Goal: Task Accomplishment & Management: Use online tool/utility

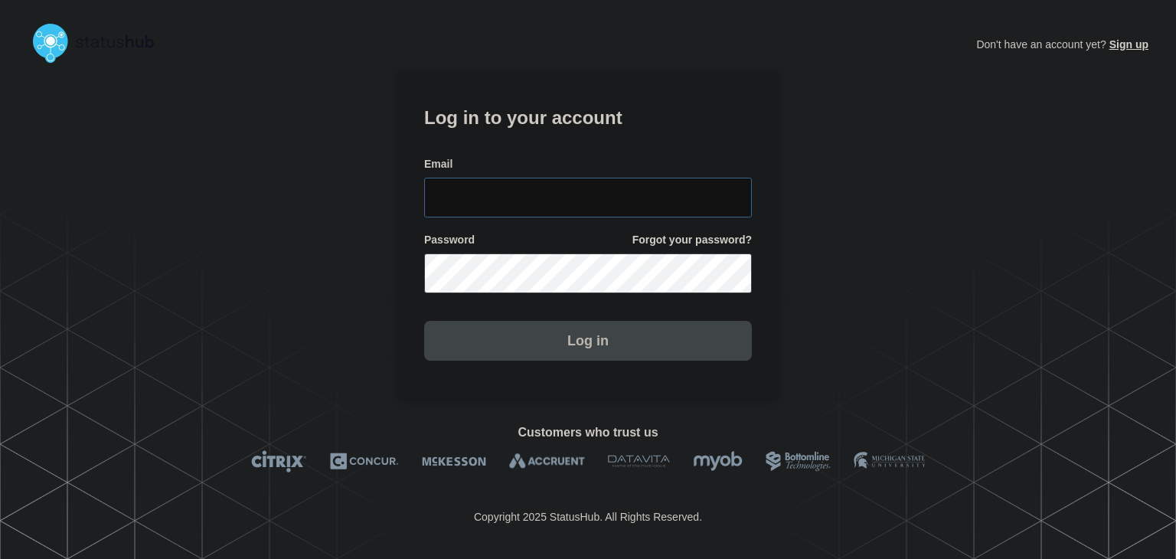
type input "[PERSON_NAME][EMAIL_ADDRESS][PERSON_NAME][DOMAIN_NAME]"
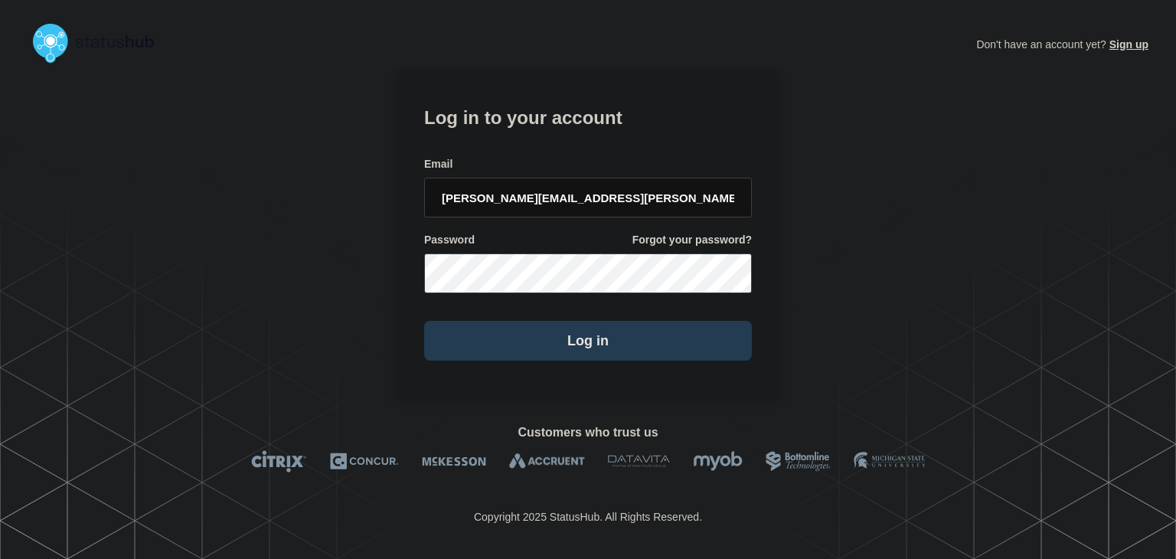
click at [491, 347] on button "Log in" at bounding box center [588, 341] width 328 height 40
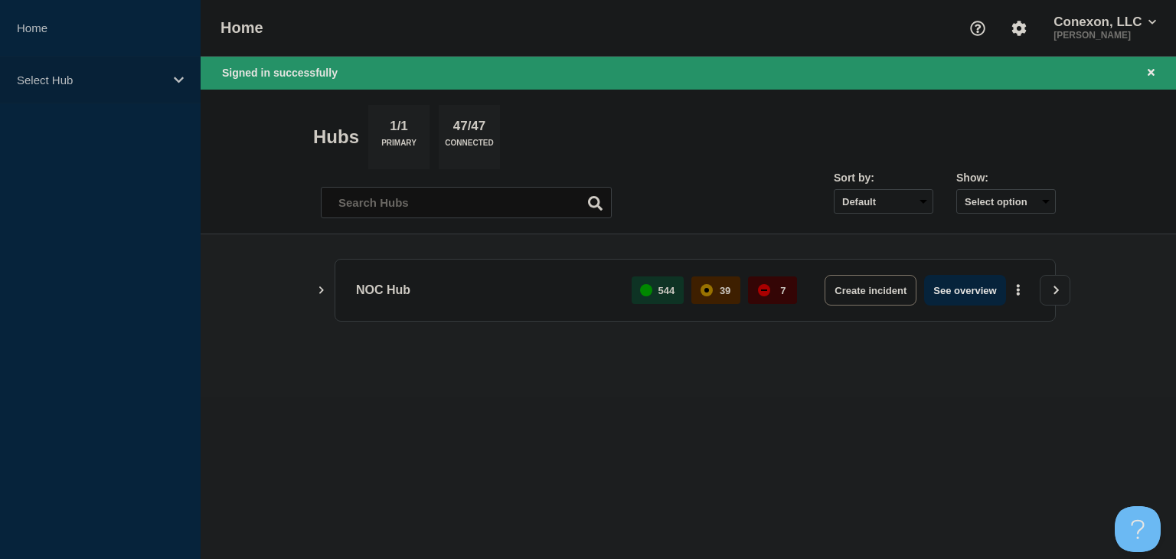
click at [168, 83] on div "Select Hub" at bounding box center [100, 80] width 201 height 47
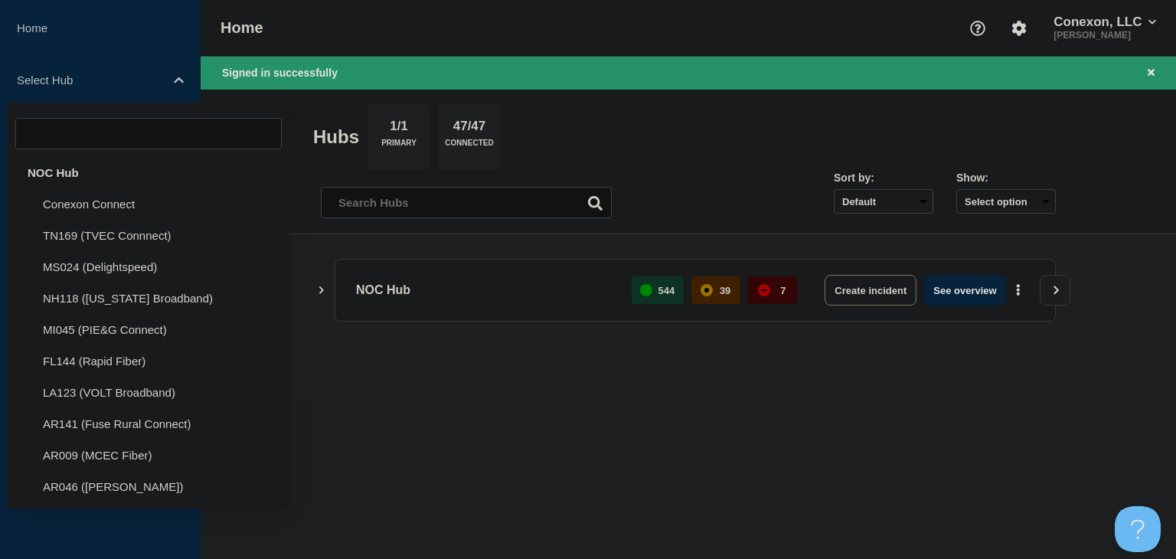
click at [364, 368] on div "NOC Hub 544 39 7 Create incident See overview" at bounding box center [688, 316] width 735 height 114
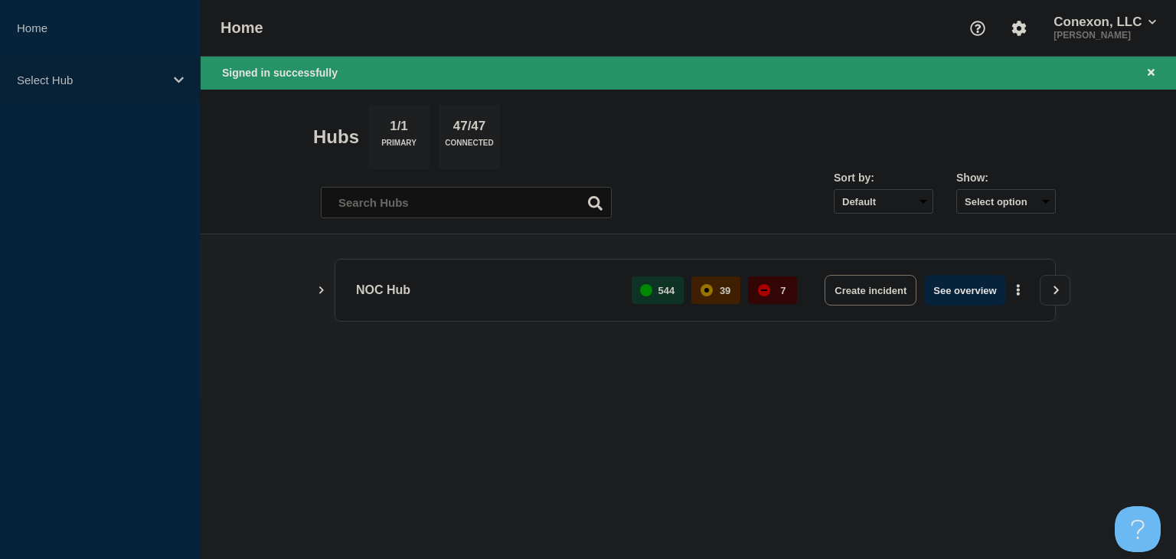
click at [106, 86] on div "Select Hub" at bounding box center [100, 80] width 201 height 47
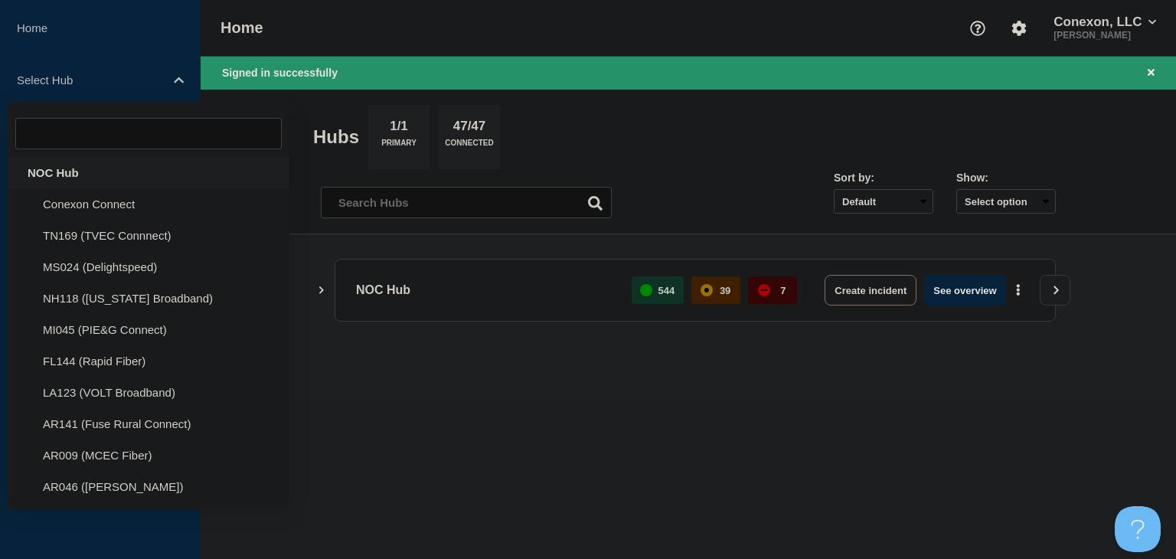
click at [93, 171] on div "NOC Hub" at bounding box center [149, 172] width 282 height 31
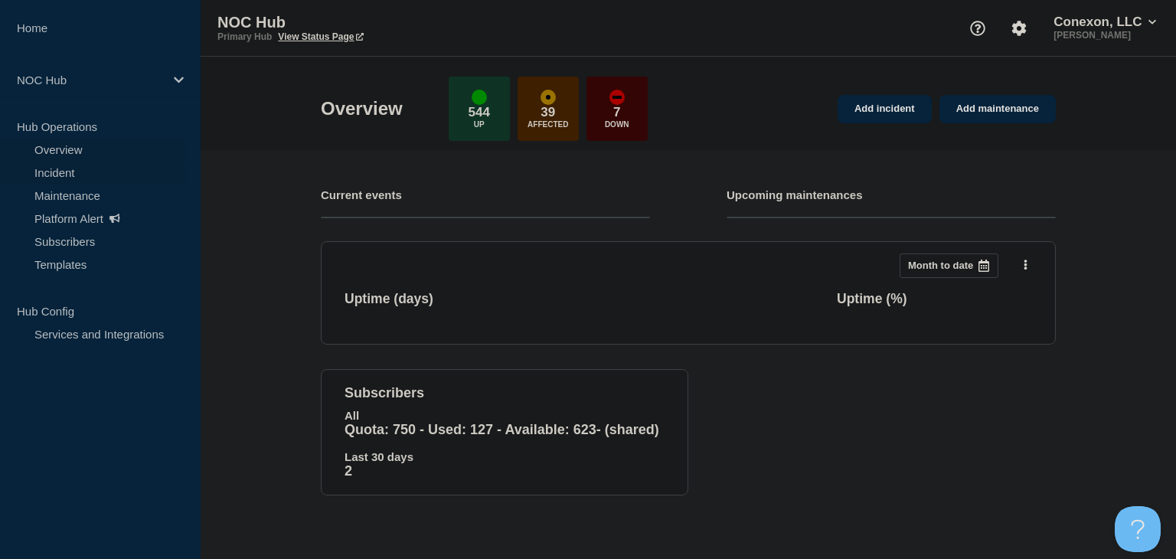
click at [65, 169] on link "Incident" at bounding box center [92, 172] width 185 height 23
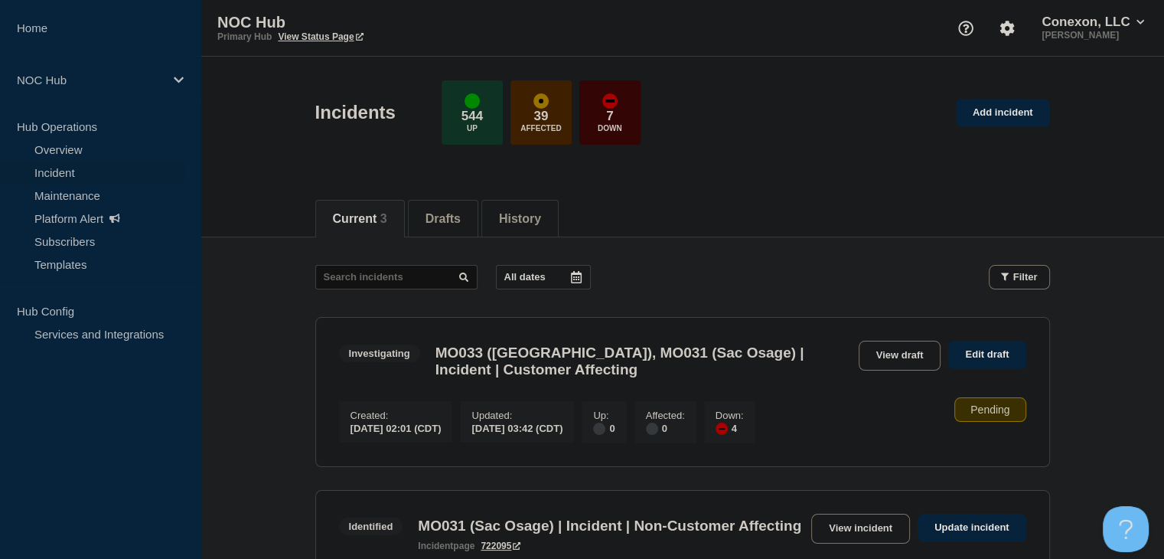
scroll to position [153, 0]
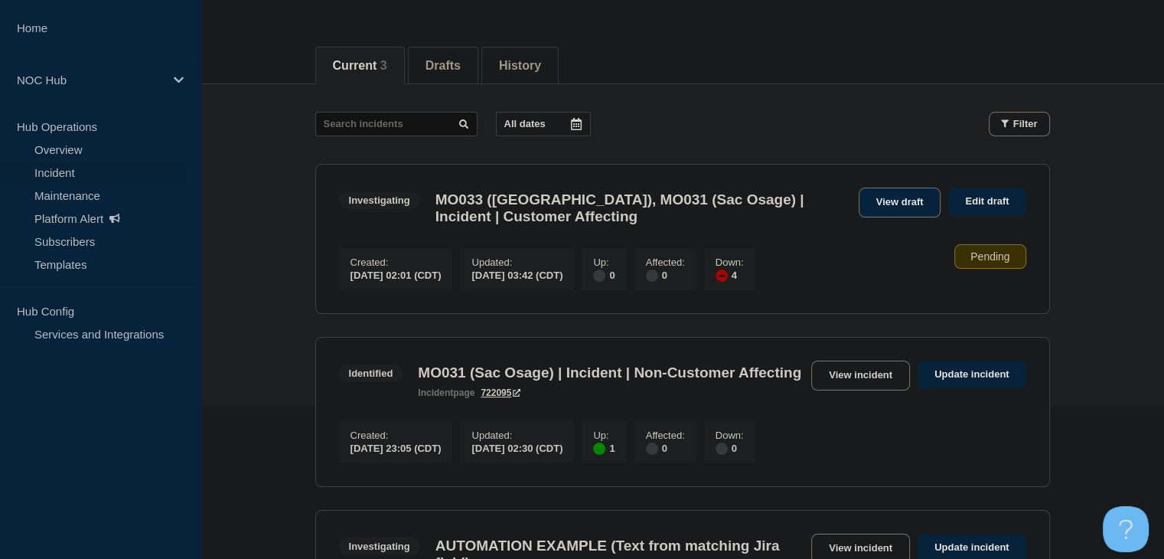
click at [912, 201] on link "View draft" at bounding box center [900, 203] width 83 height 30
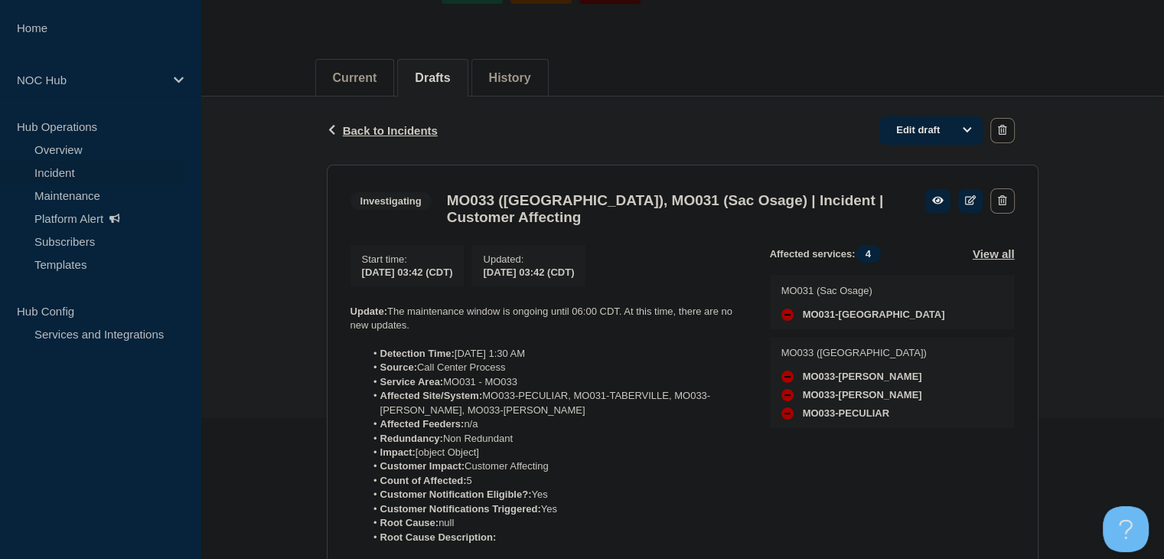
scroll to position [230, 0]
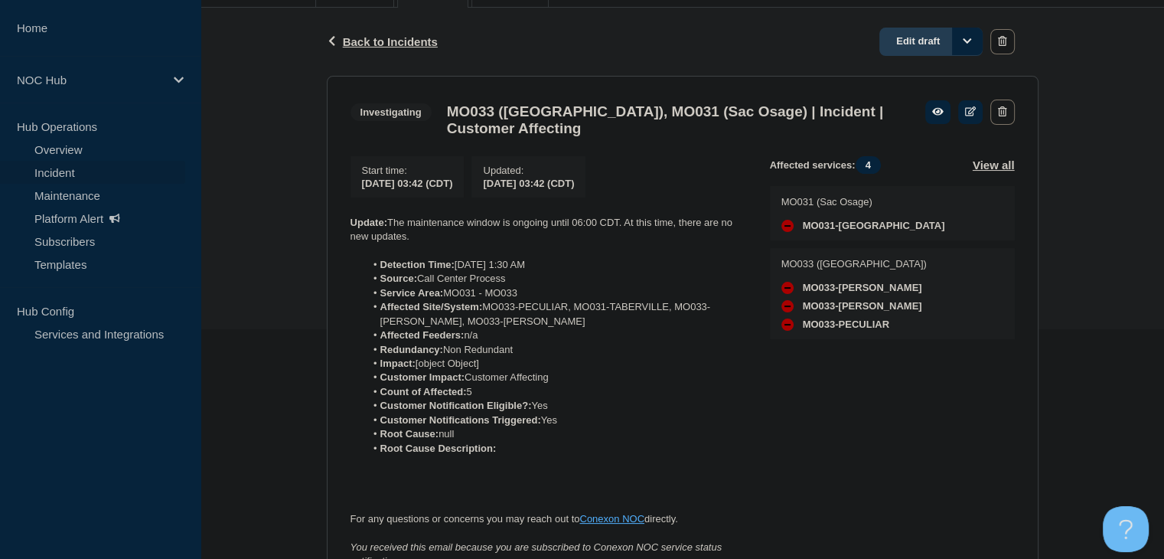
click at [905, 41] on link "Edit draft" at bounding box center [930, 42] width 103 height 28
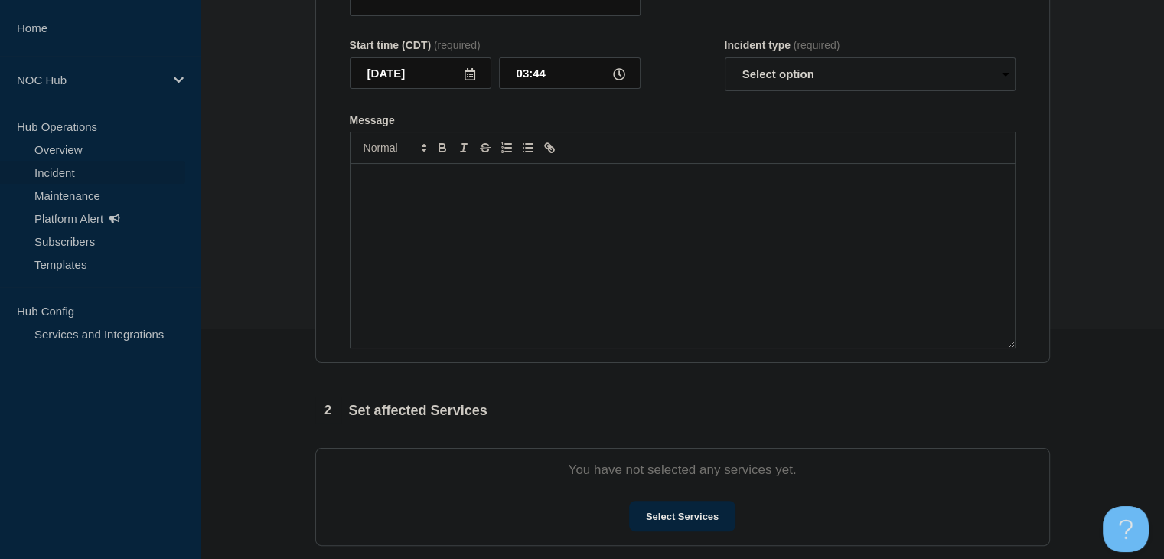
type input "MO033 (Osage Valley), MO031 (Sac Osage) | Incident | Customer Affecting"
type input "03:42"
select select "investigating"
radio input "false"
radio input "true"
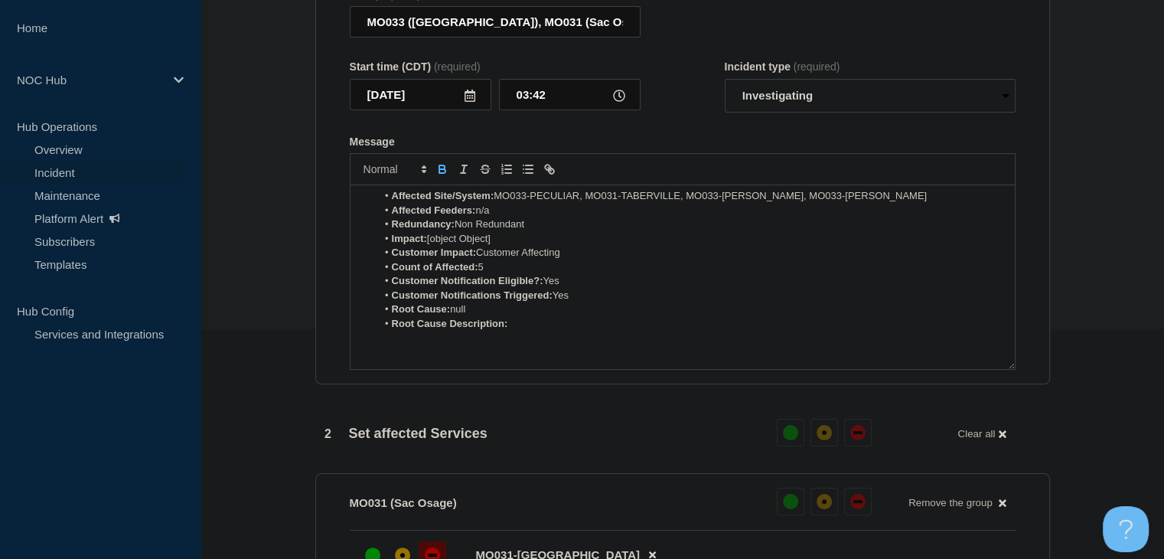
scroll to position [77, 0]
click at [504, 245] on li "Impact: [object Object]" at bounding box center [690, 238] width 627 height 14
drag, startPoint x: 511, startPoint y: 246, endPoint x: 430, endPoint y: 247, distance: 81.1
click at [430, 245] on li "Impact: Minor/Localized" at bounding box center [690, 238] width 627 height 14
click at [442, 173] on icon "Toggle bold text" at bounding box center [442, 171] width 6 height 4
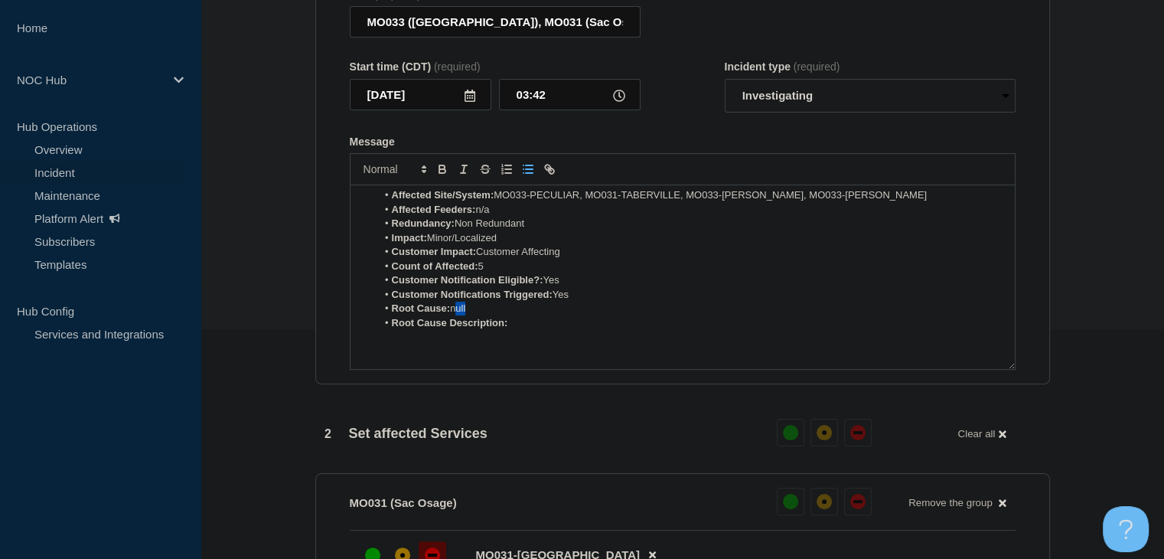
drag, startPoint x: 476, startPoint y: 324, endPoint x: 456, endPoint y: 324, distance: 19.9
click at [456, 315] on li "Root Cause: null" at bounding box center [690, 309] width 627 height 14
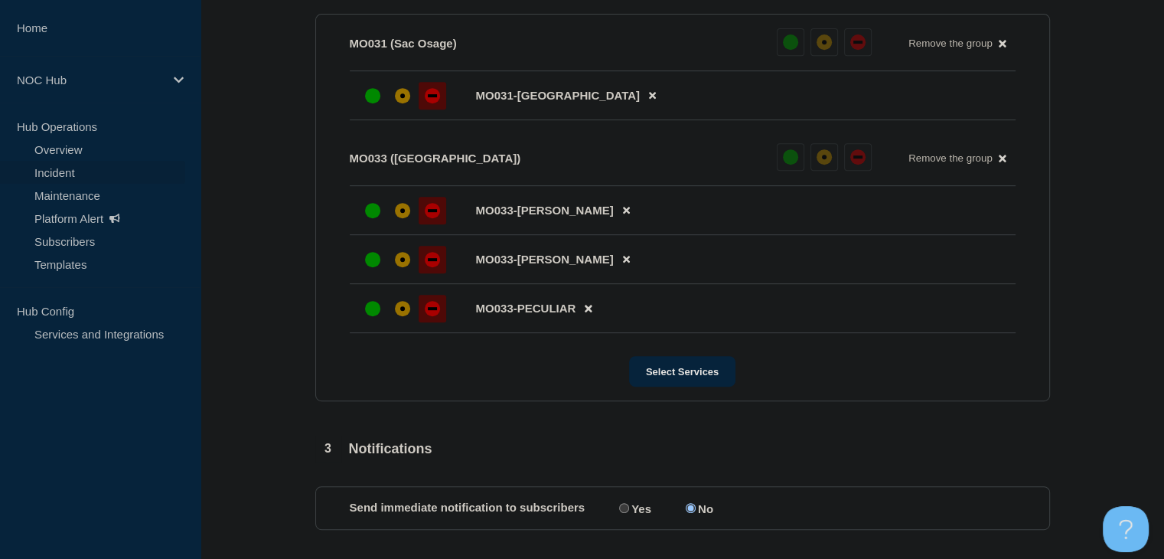
scroll to position [801, 0]
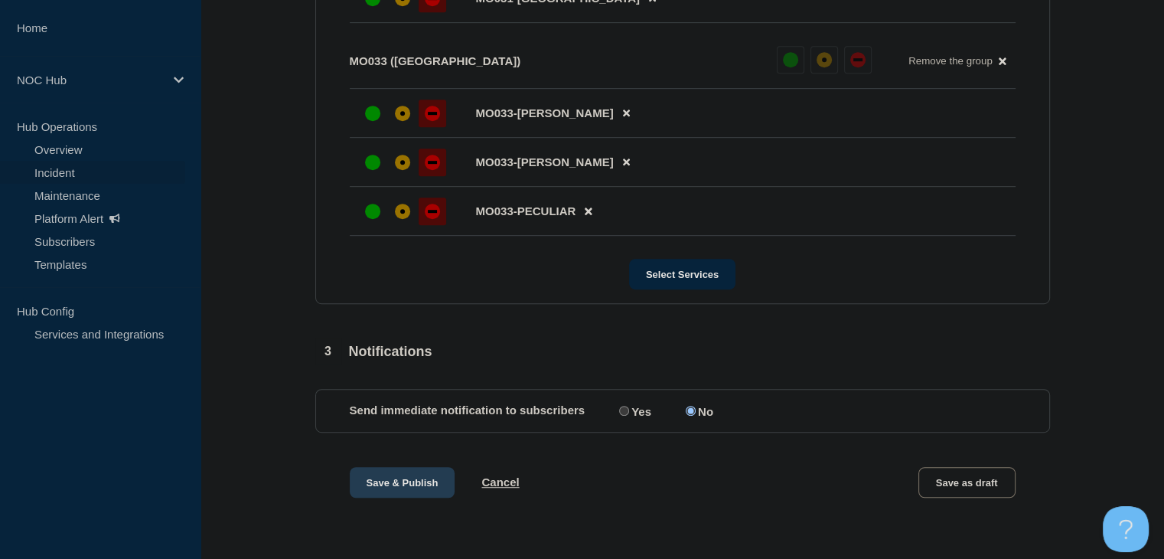
click at [405, 491] on button "Save & Publish" at bounding box center [403, 482] width 106 height 31
